Goal: Information Seeking & Learning: Learn about a topic

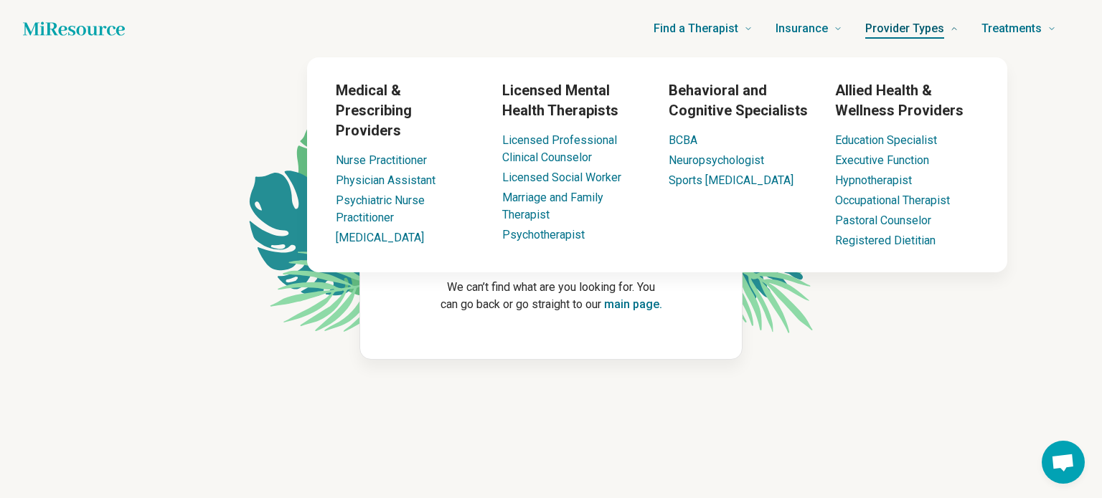
click at [925, 26] on span "Provider Types" at bounding box center [904, 29] width 79 height 20
click at [572, 133] on link "Licensed Professional Clinical Counselor" at bounding box center [559, 148] width 115 height 31
click at [569, 146] on link "Licensed Professional Clinical Counselor" at bounding box center [559, 148] width 115 height 31
click at [563, 146] on link "Licensed Professional Clinical Counselor" at bounding box center [559, 148] width 115 height 31
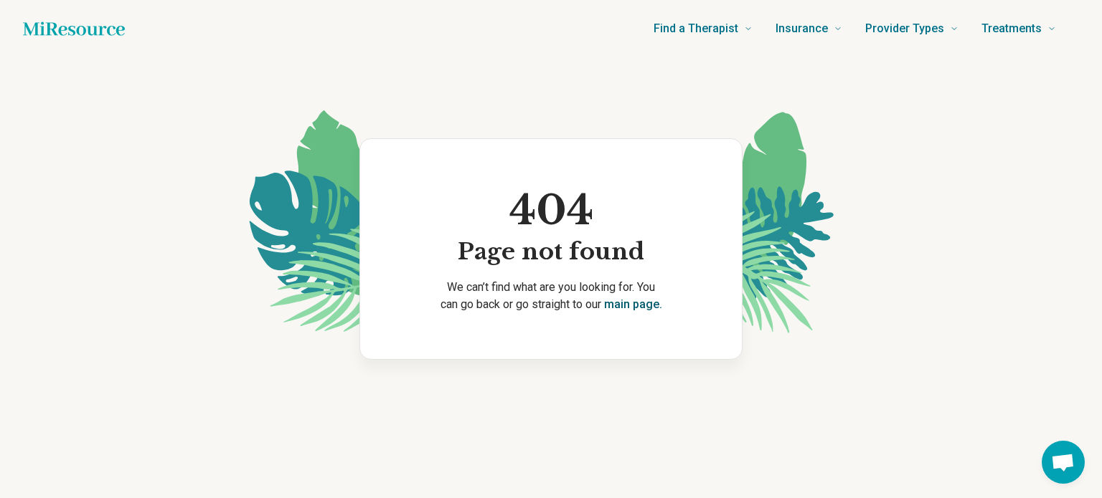
click at [644, 304] on link "main page." at bounding box center [633, 305] width 58 height 14
click at [637, 298] on link "main page." at bounding box center [633, 305] width 58 height 14
